Goal: Task Accomplishment & Management: Use online tool/utility

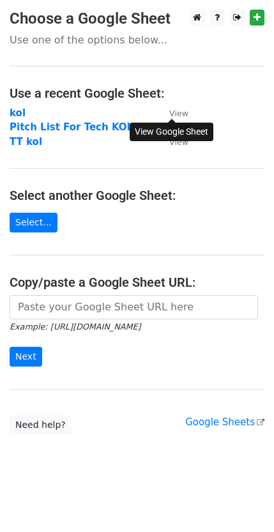
click at [177, 114] on small "View" at bounding box center [178, 114] width 19 height 10
click at [12, 117] on strong "kol" at bounding box center [18, 113] width 16 height 12
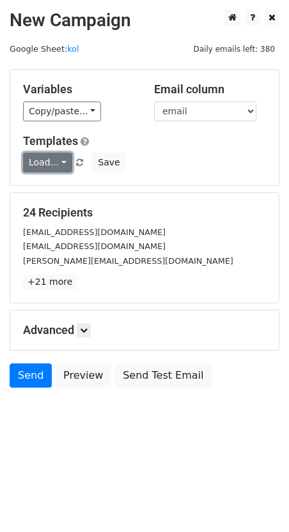
click at [58, 157] on link "Load..." at bounding box center [47, 163] width 49 height 20
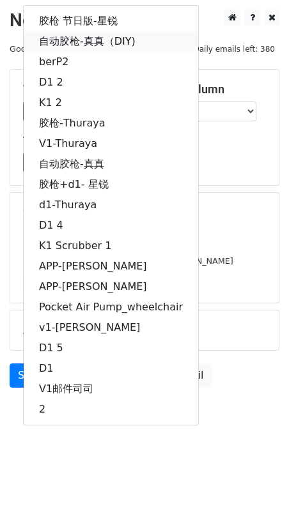
click at [97, 43] on link "自动胶枪-真真（DIY)" at bounding box center [111, 41] width 175 height 20
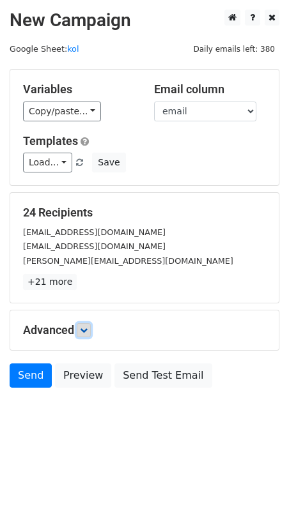
click at [86, 327] on icon at bounding box center [84, 331] width 8 height 8
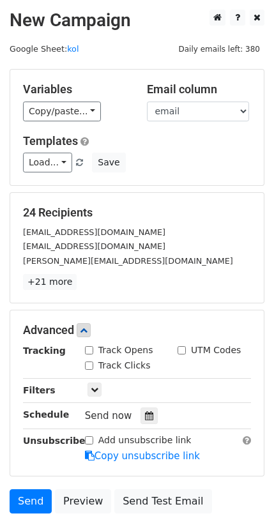
click at [143, 408] on div "Send now" at bounding box center [160, 416] width 150 height 17
click at [145, 412] on icon at bounding box center [149, 416] width 8 height 9
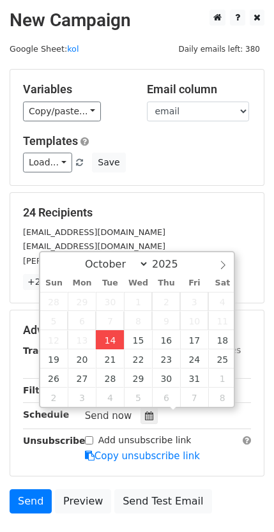
type input "2025-10-14 17:26"
type input "05"
type input "26"
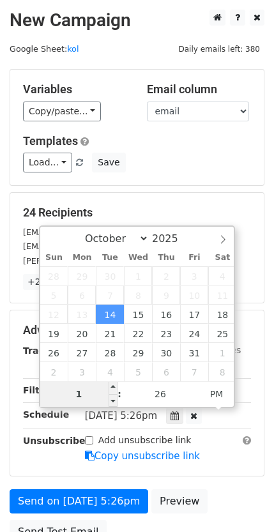
type input "10"
type input "2025-10-14 22:26"
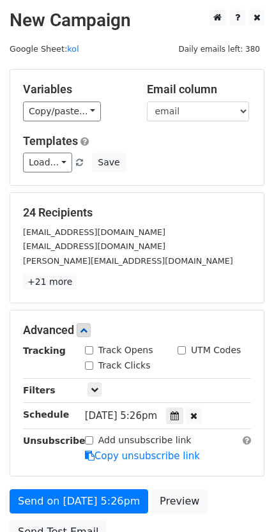
click at [255, 334] on div "Advanced" at bounding box center [136, 330] width 247 height 14
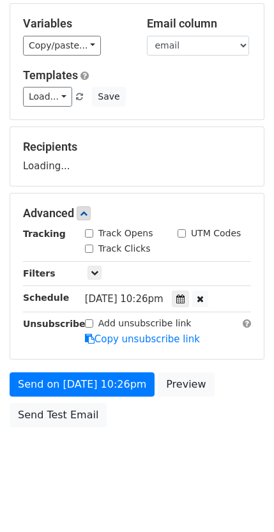
scroll to position [70, 0]
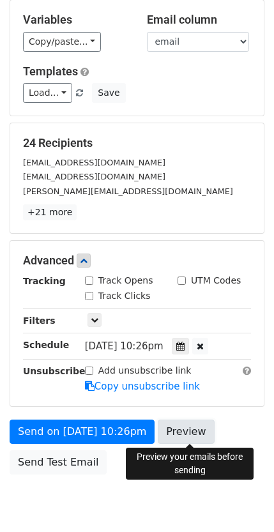
click at [201, 430] on link "Preview" at bounding box center [186, 432] width 56 height 24
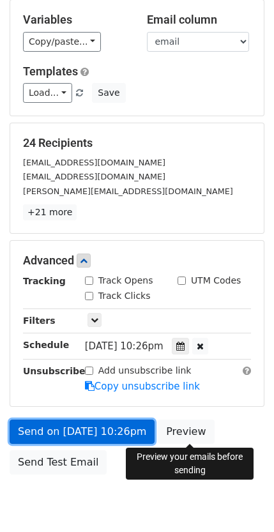
click at [81, 431] on link "Send on Oct 14 at 10:26pm" at bounding box center [82, 432] width 145 height 24
